Goal: Complete application form

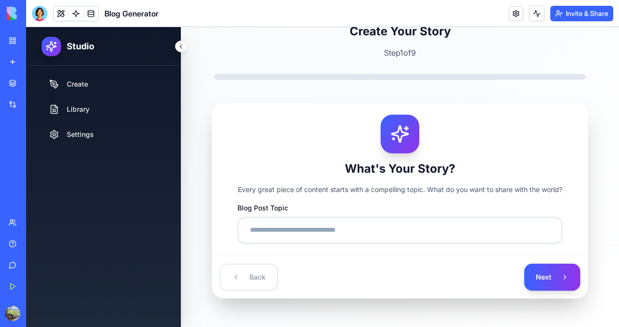
scroll to position [28, 0]
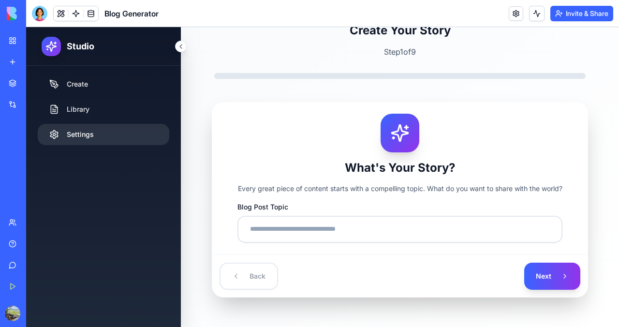
click at [102, 140] on link "Settings" at bounding box center [104, 134] width 132 height 21
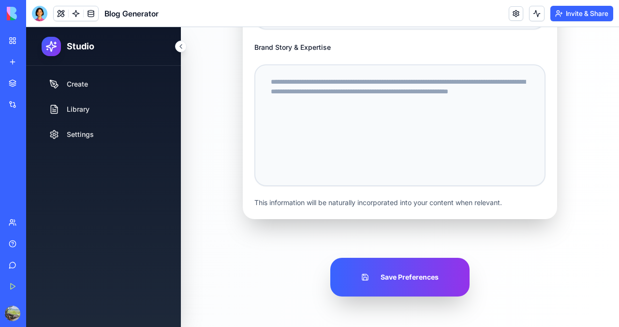
scroll to position [28, 0]
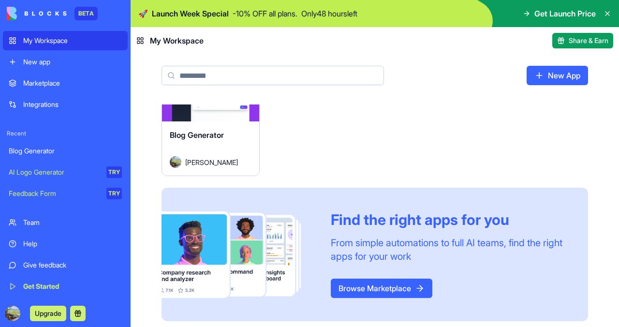
scroll to position [50, 0]
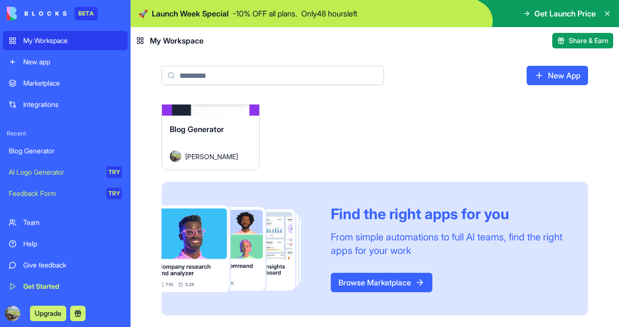
click at [386, 292] on link "Browse Marketplace" at bounding box center [382, 282] width 102 height 19
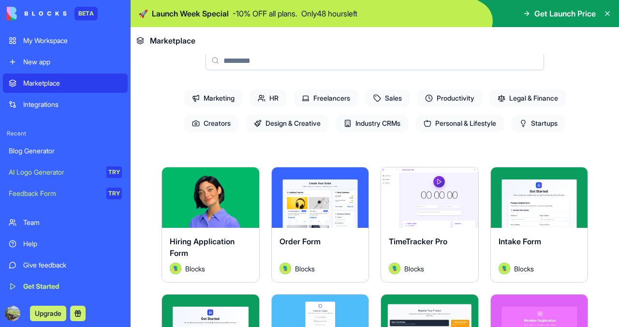
scroll to position [98, 0]
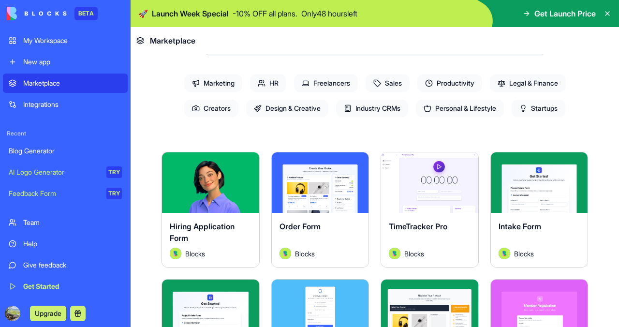
click at [531, 194] on div "Explore" at bounding box center [539, 182] width 97 height 60
click at [527, 181] on button "Explore" at bounding box center [539, 182] width 73 height 19
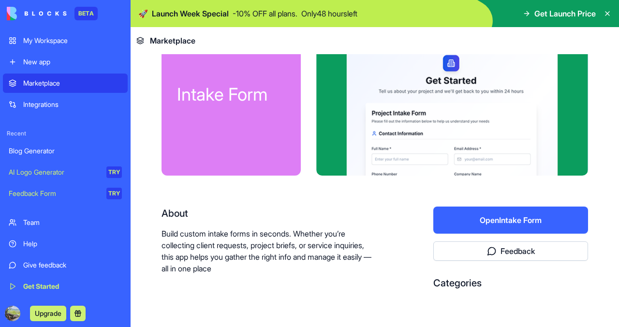
scroll to position [46, 0]
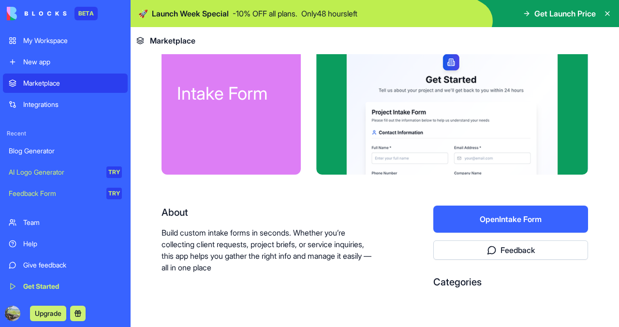
click at [488, 216] on button "Open Intake Form" at bounding box center [510, 218] width 155 height 27
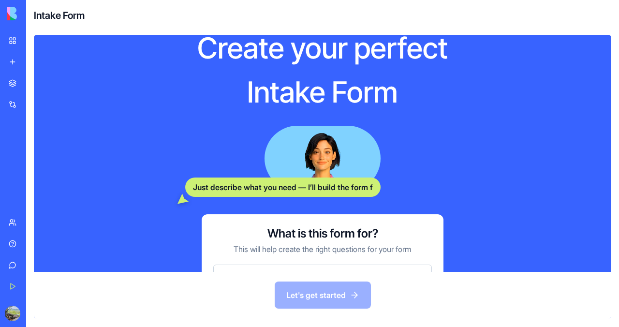
scroll to position [88, 0]
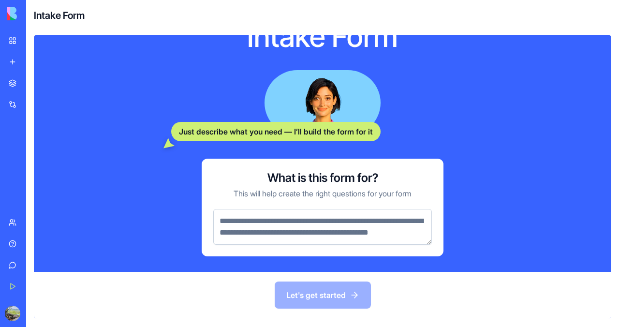
click at [325, 251] on div "What is this form for? This will help create the right questions for your form" at bounding box center [323, 208] width 242 height 98
click at [325, 229] on textarea at bounding box center [322, 227] width 219 height 36
